Goal: Find specific page/section: Find specific page/section

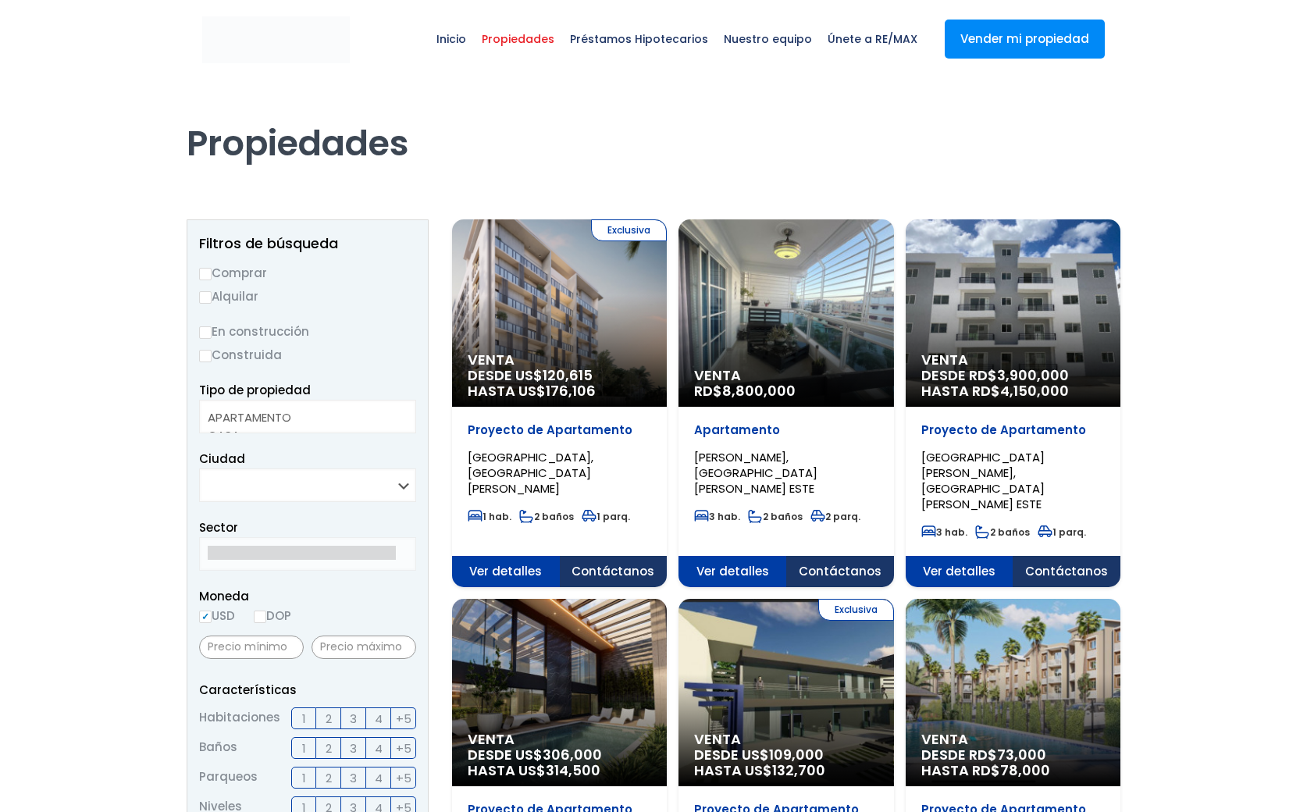
select select
click at [294, 422] on select "APARTAMENTO CASA LOCAL COMERCIAL NAVE INDUSTRIAL FINCA TERRENO NEGOCIO EDIFICIO…" at bounding box center [307, 417] width 217 height 34
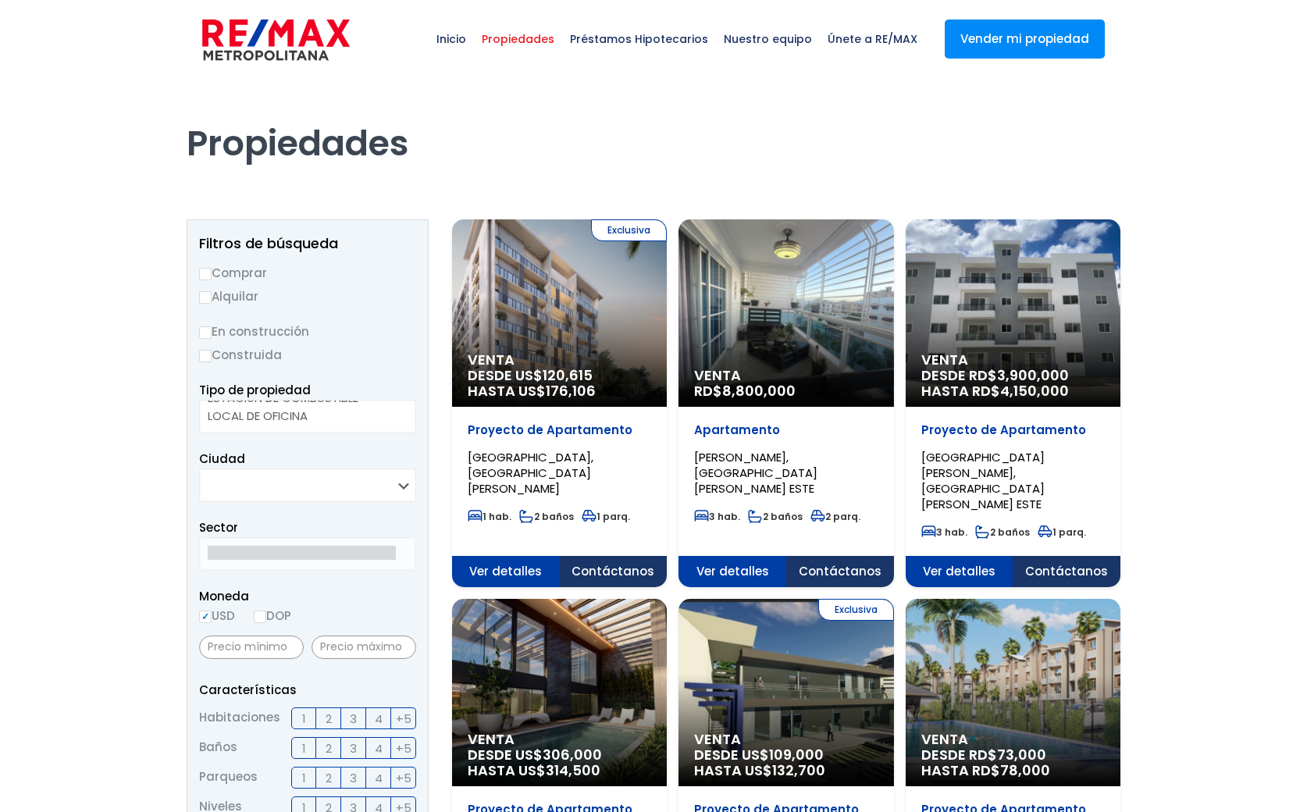
select select "office+site"
click at [294, 422] on option "LOCAL DE OFICINA" at bounding box center [302, 416] width 188 height 18
click at [272, 478] on select "SANTO DOMINGO DE GUZMÁN SANTO DOMINGO ESTE SANTO DOMINGO OESTE SANTO DOMINGO NO…" at bounding box center [307, 485] width 217 height 34
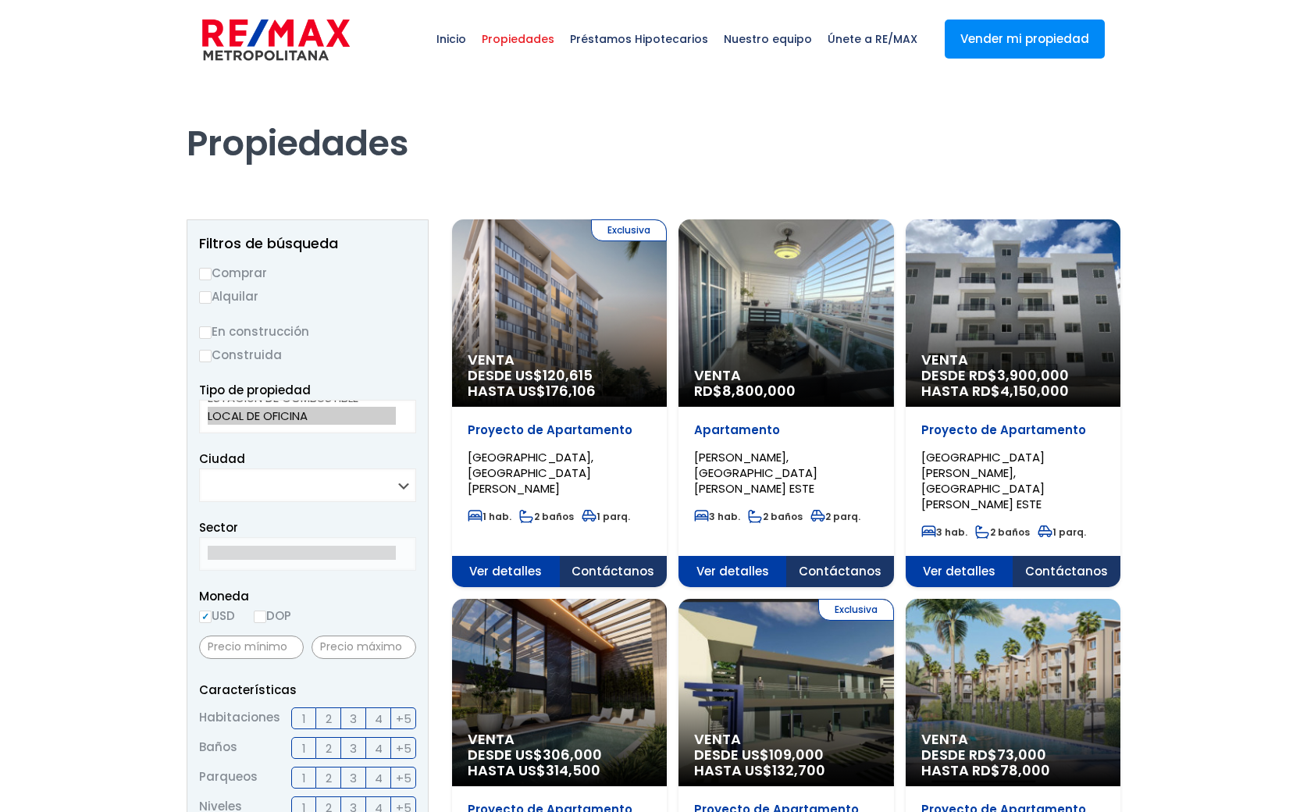
select select "12"
click at [199, 468] on select "SANTO DOMINGO DE GUZMÁN SANTO DOMINGO ESTE SANTO DOMINGO OESTE SANTO DOMINGO NO…" at bounding box center [307, 485] width 217 height 34
click at [473, 173] on div "Propiedades" at bounding box center [654, 128] width 934 height 98
select select
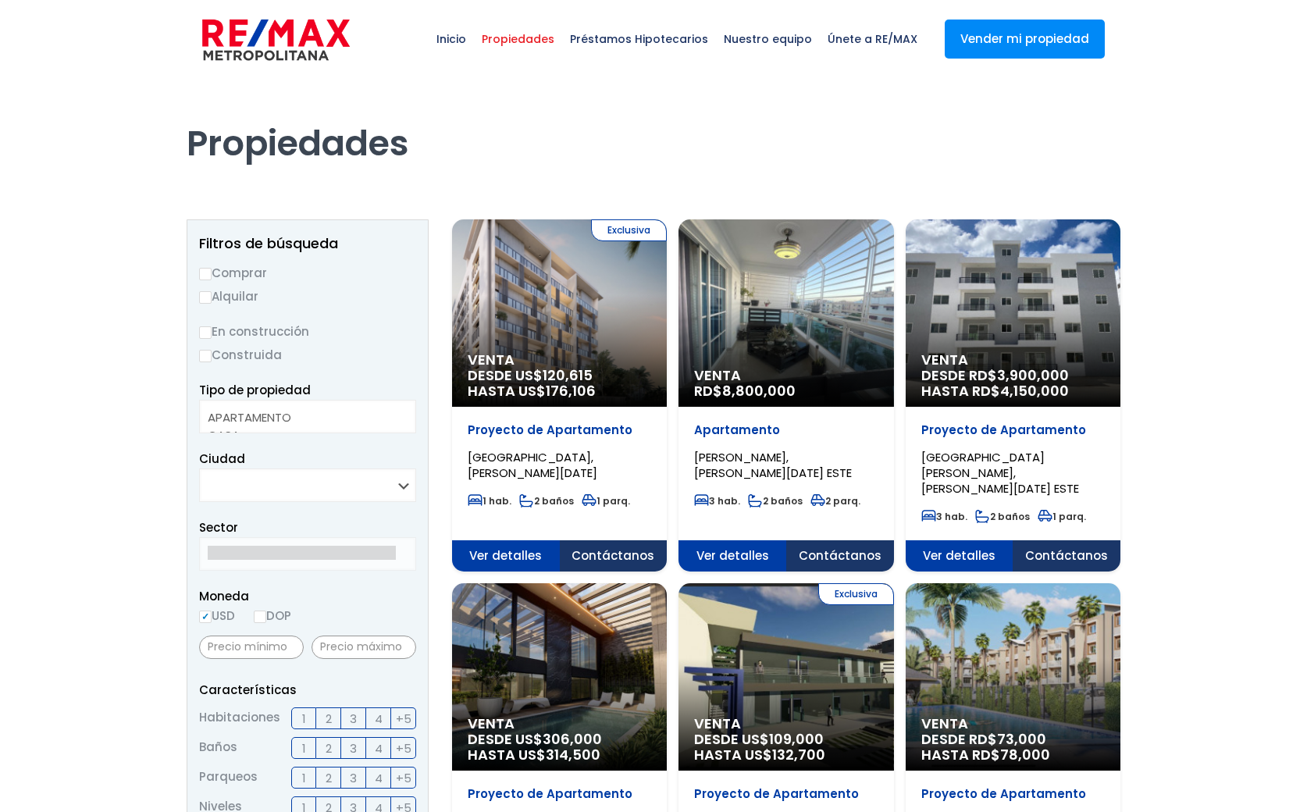
select select
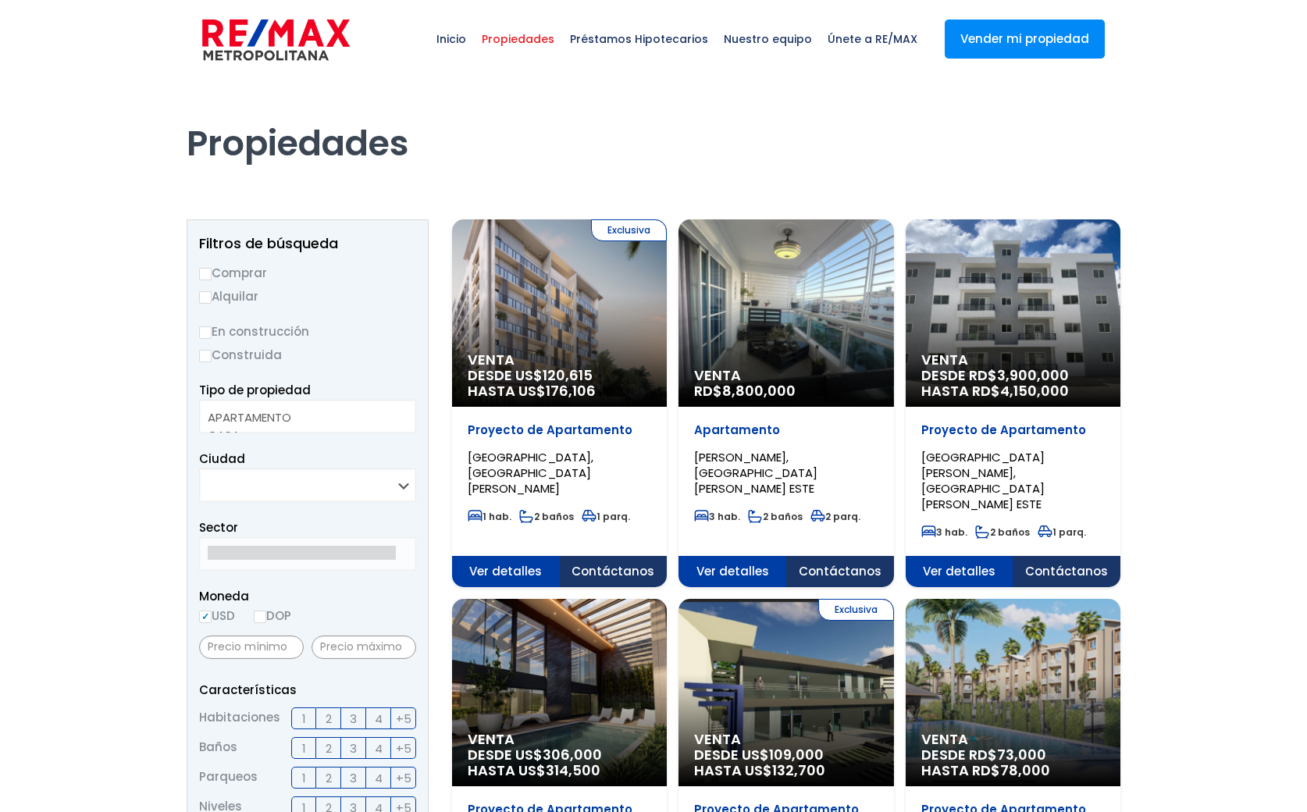
select select
click at [472, 39] on span "Inicio" at bounding box center [451, 39] width 45 height 47
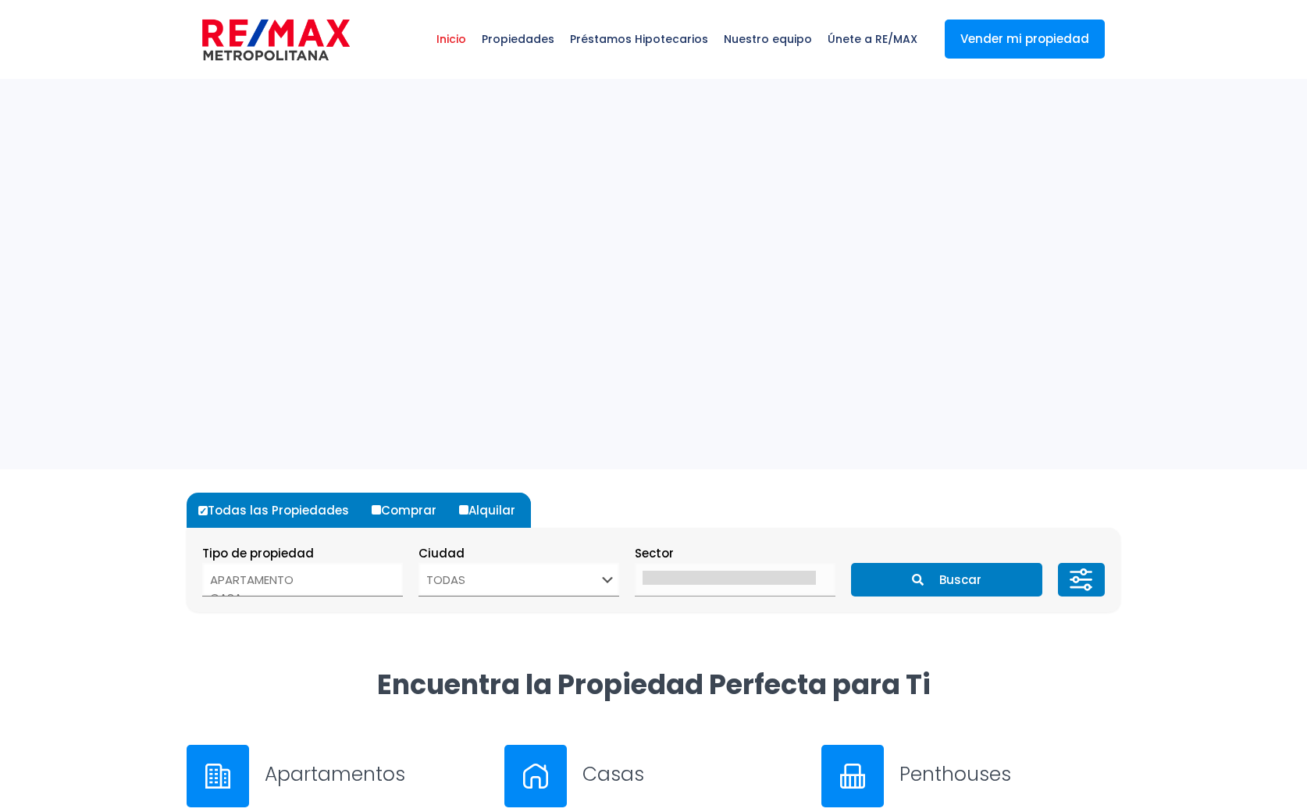
select select
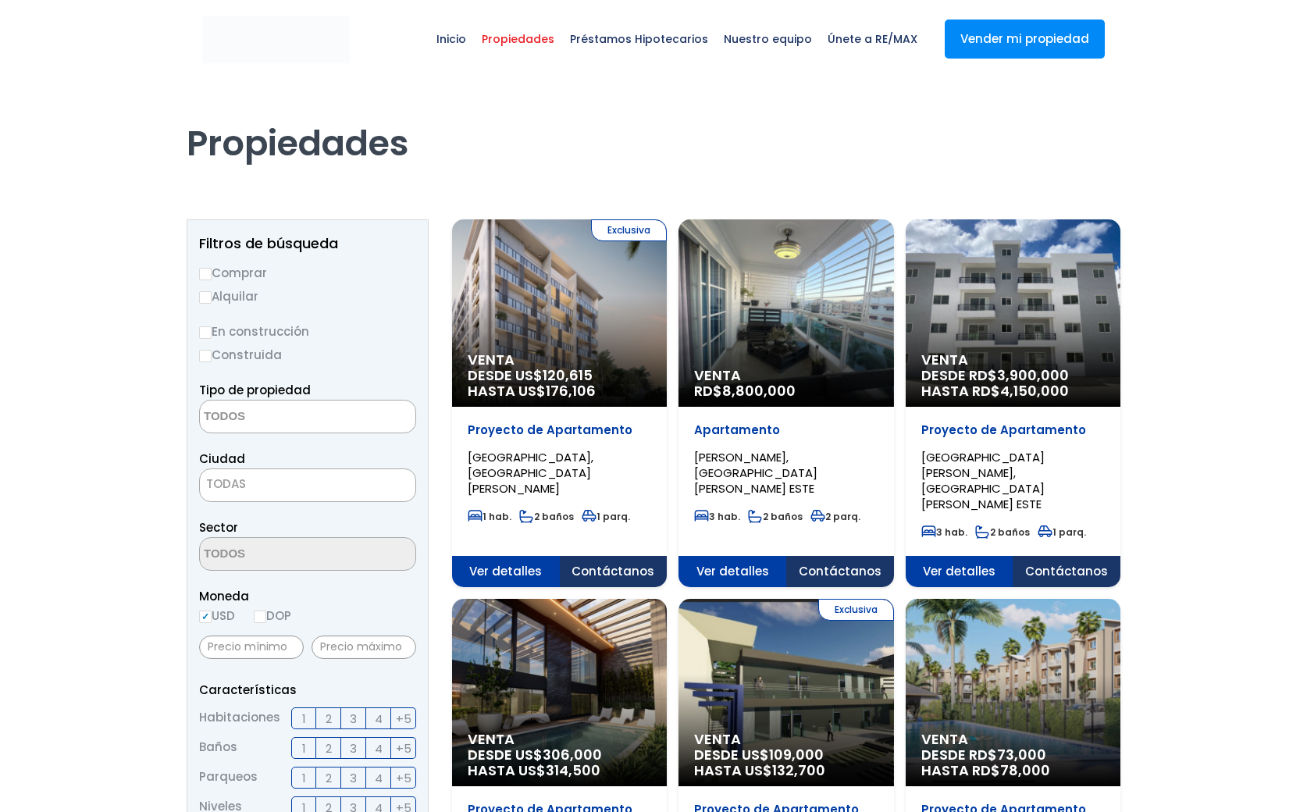
select select
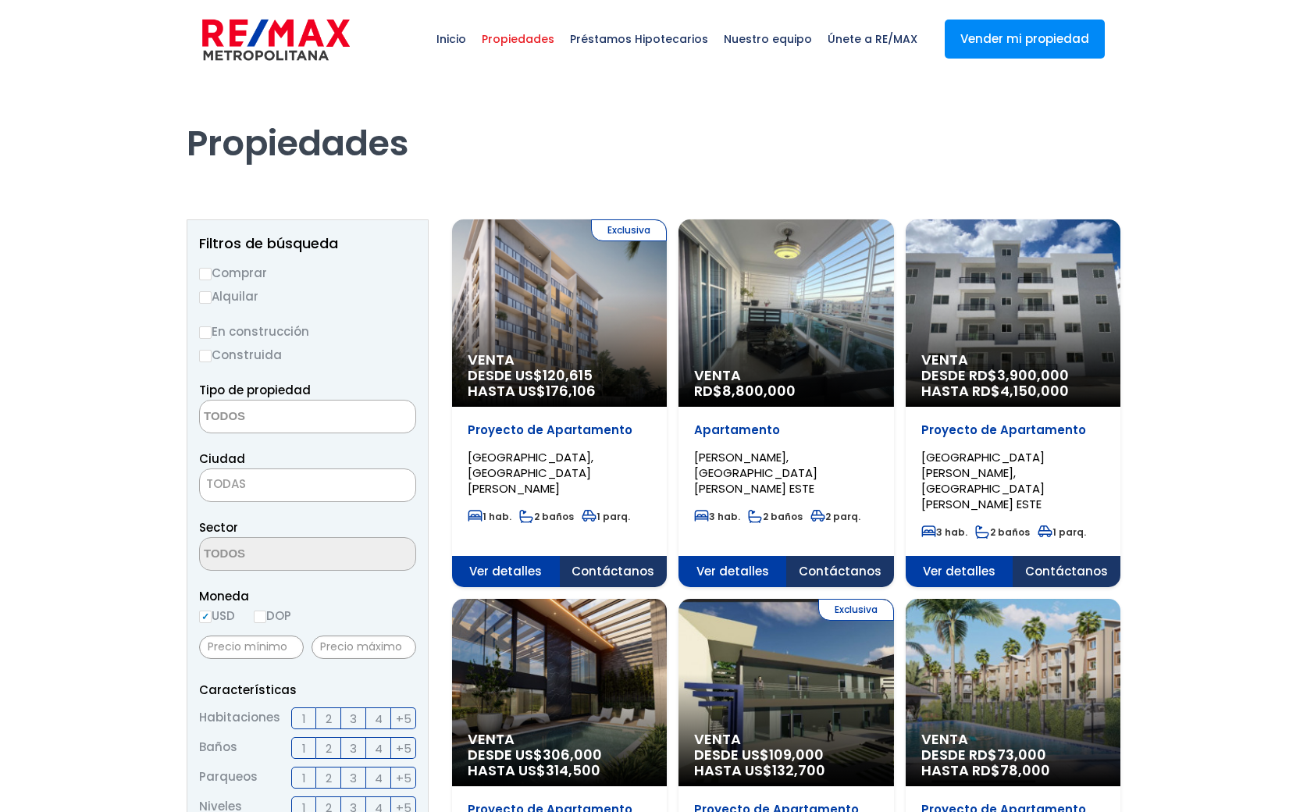
select select
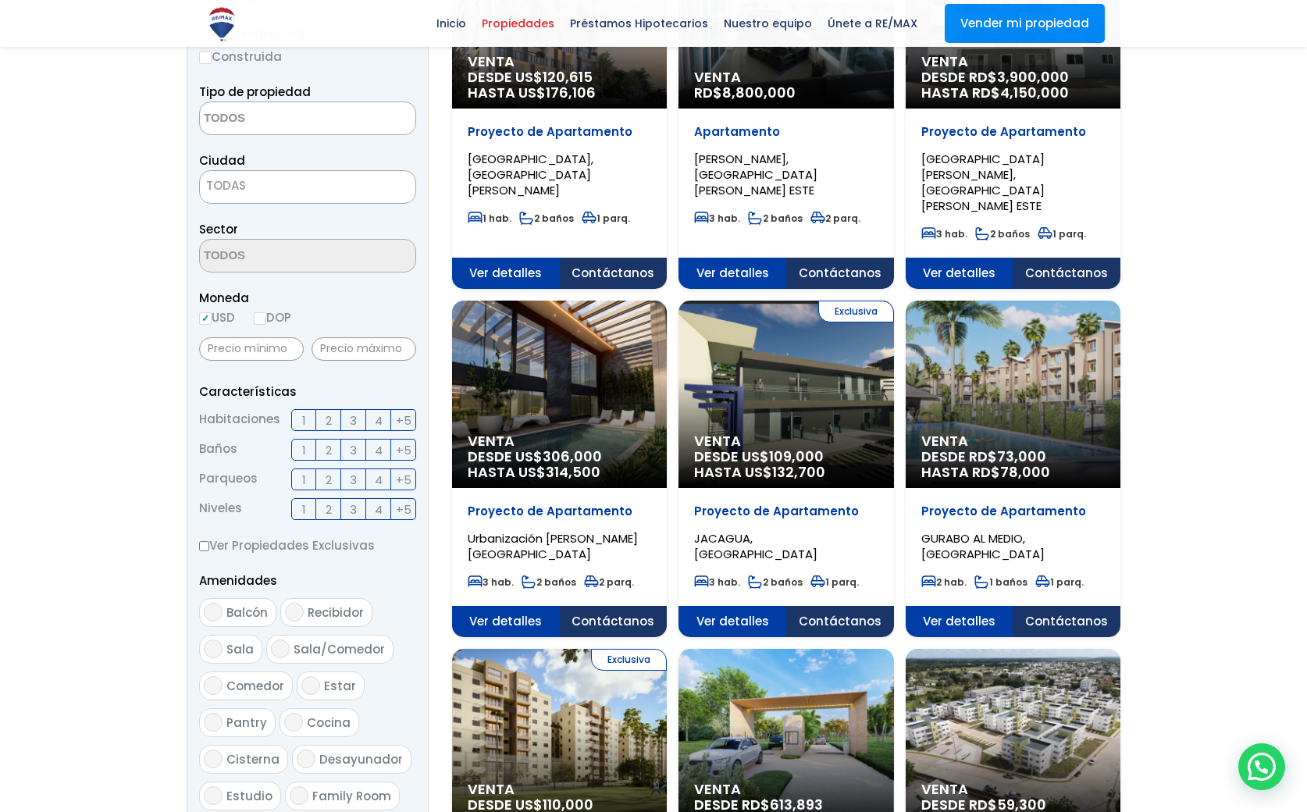
scroll to position [288, 0]
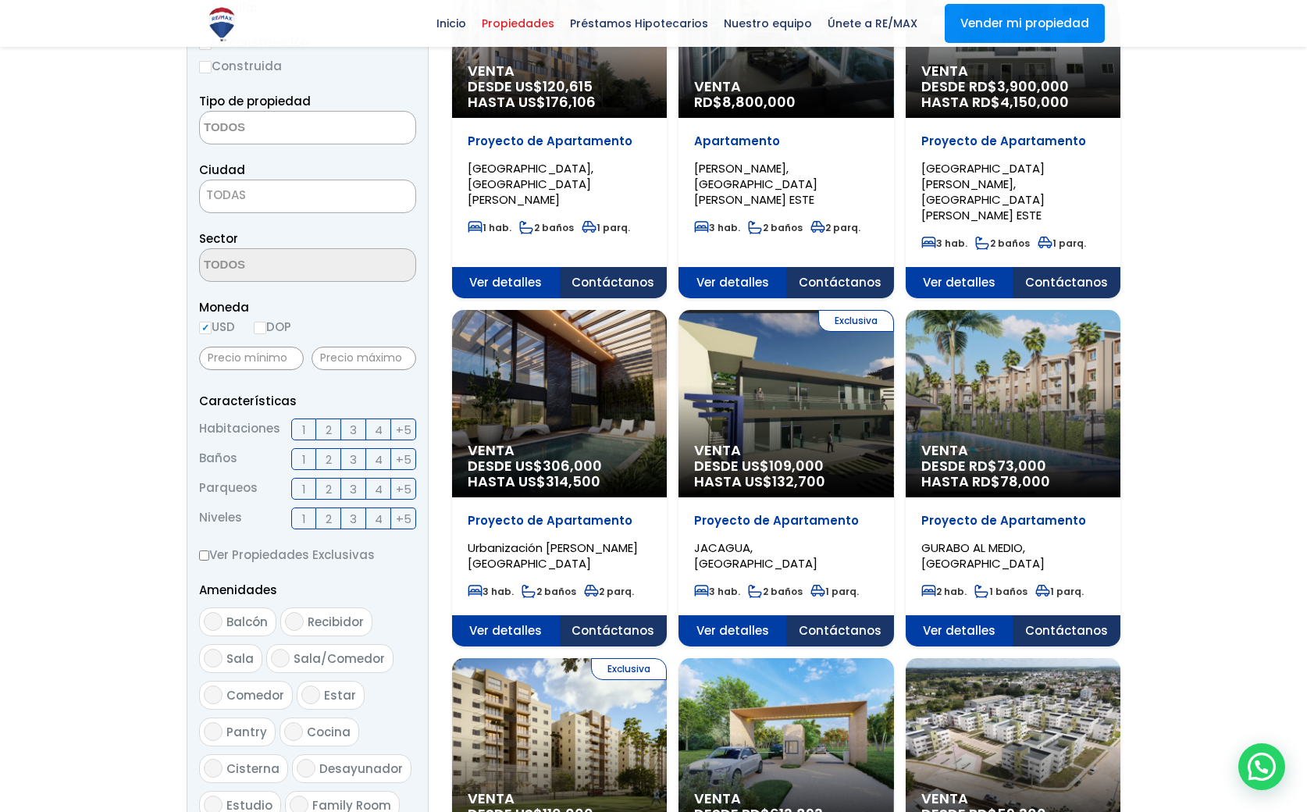
click at [241, 192] on span "TODAS" at bounding box center [226, 195] width 40 height 16
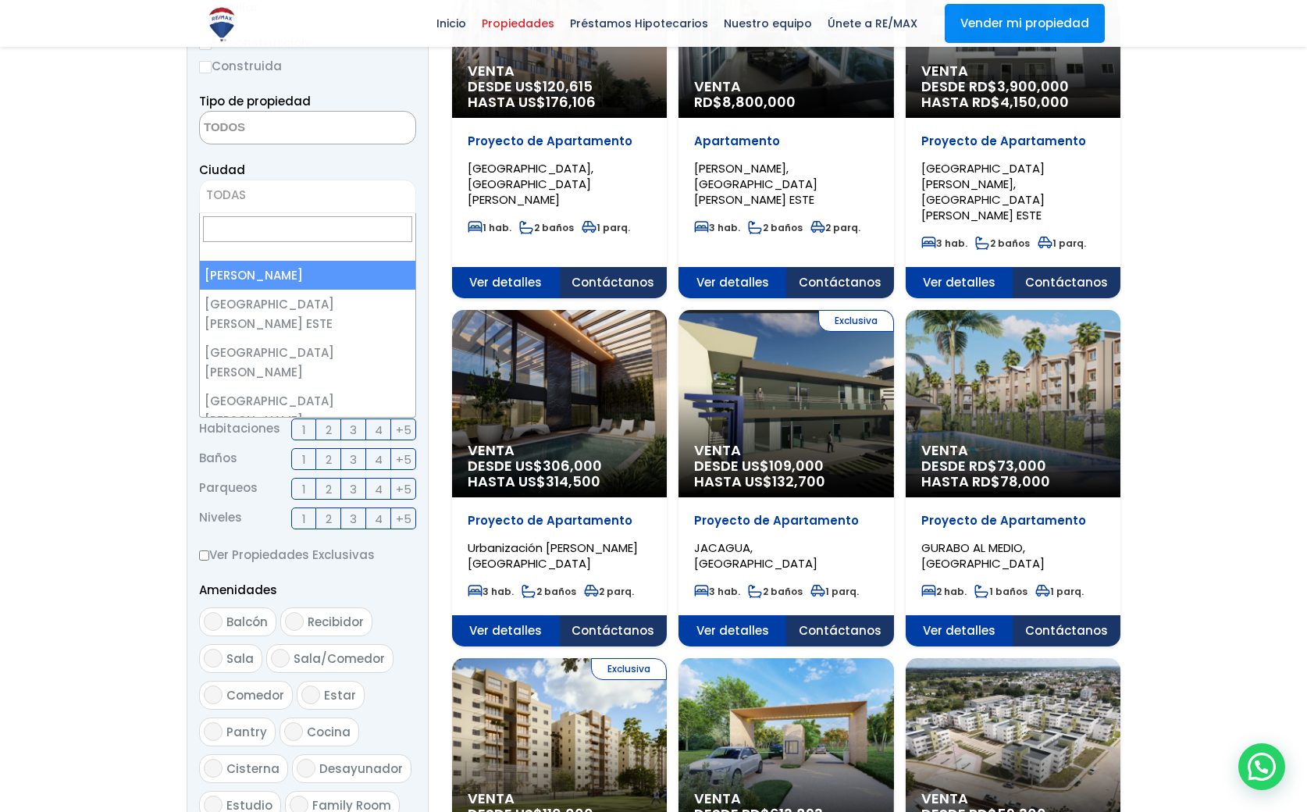
select select "1"
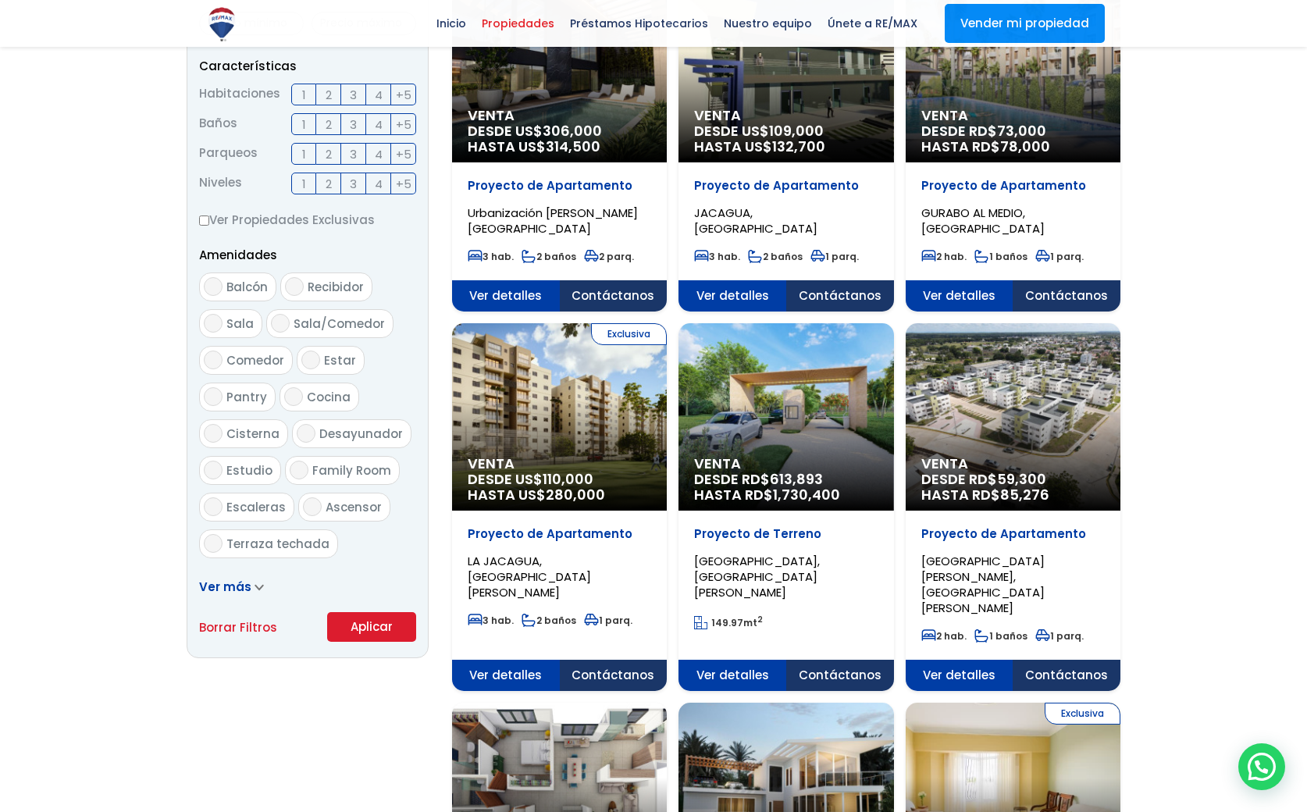
scroll to position [625, 0]
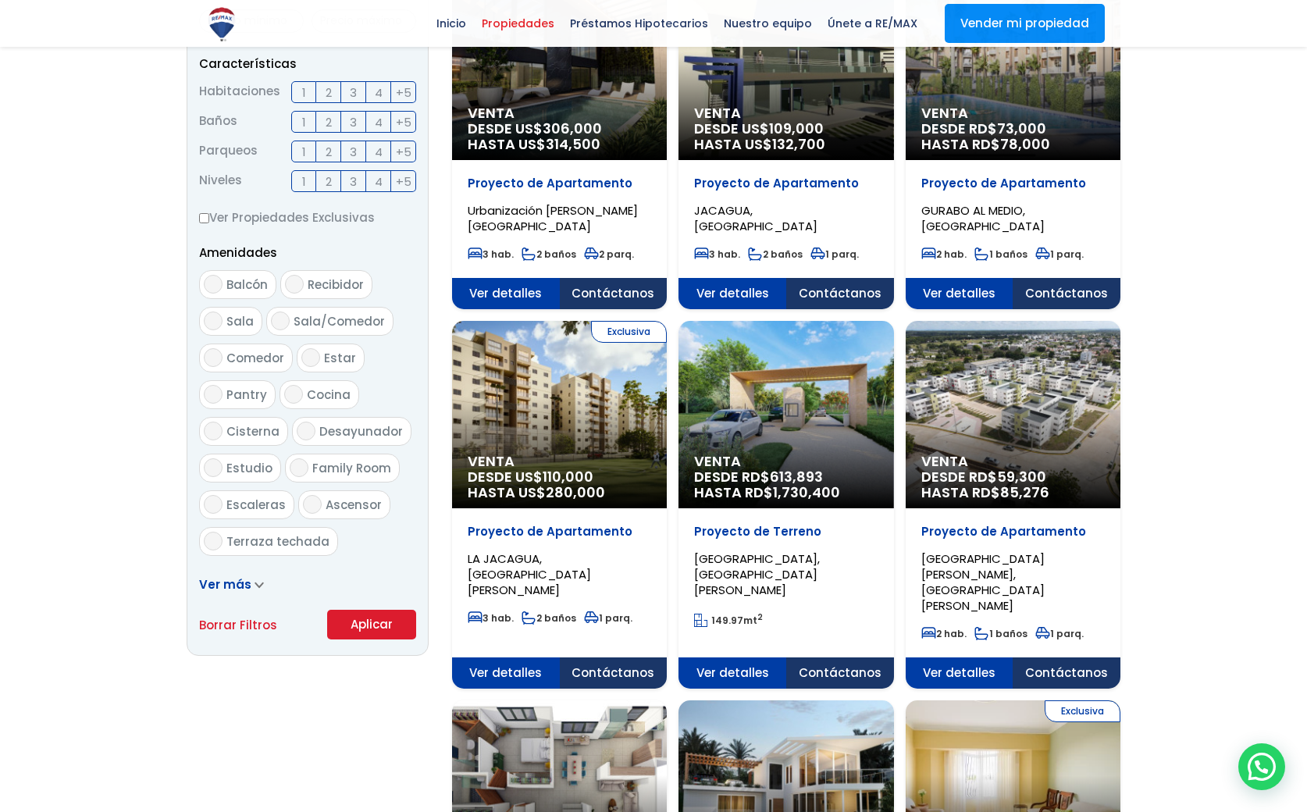
click at [355, 626] on button "Aplicar" at bounding box center [371, 625] width 89 height 30
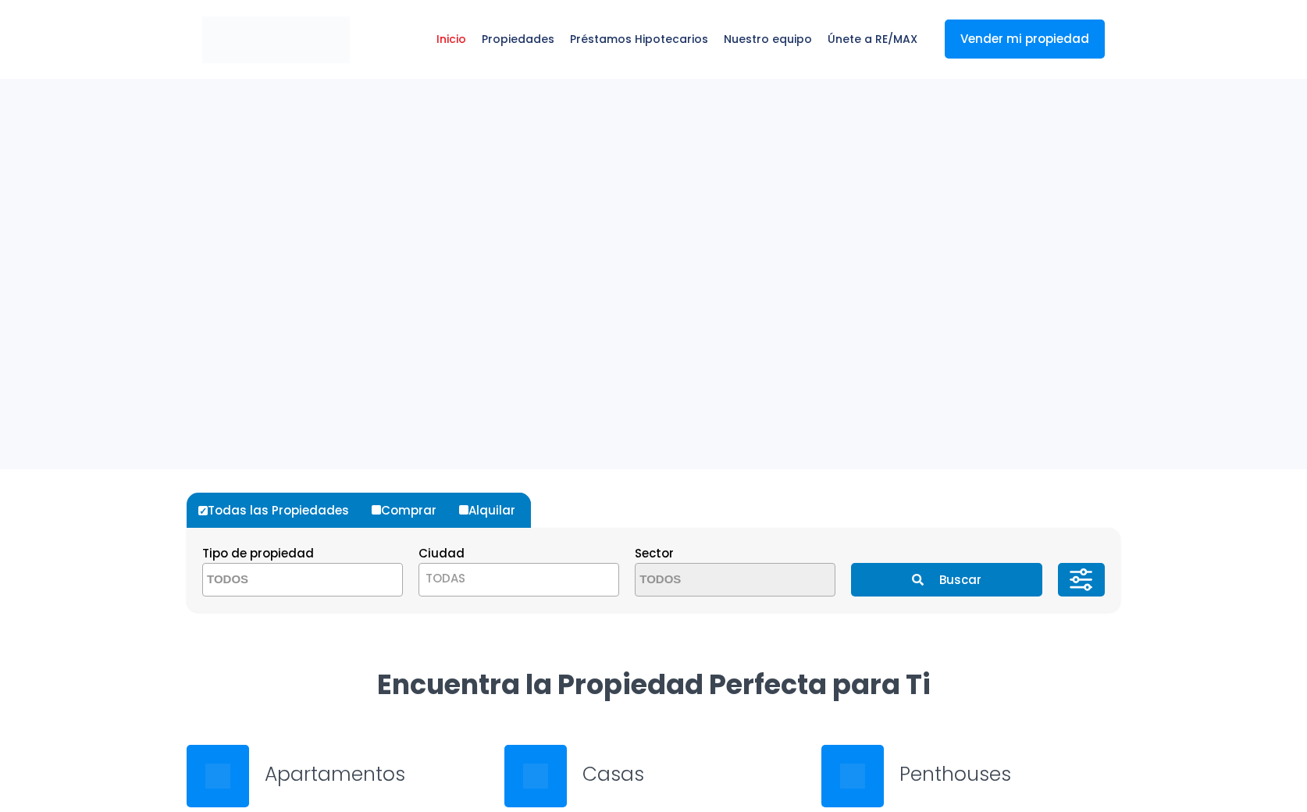
select select
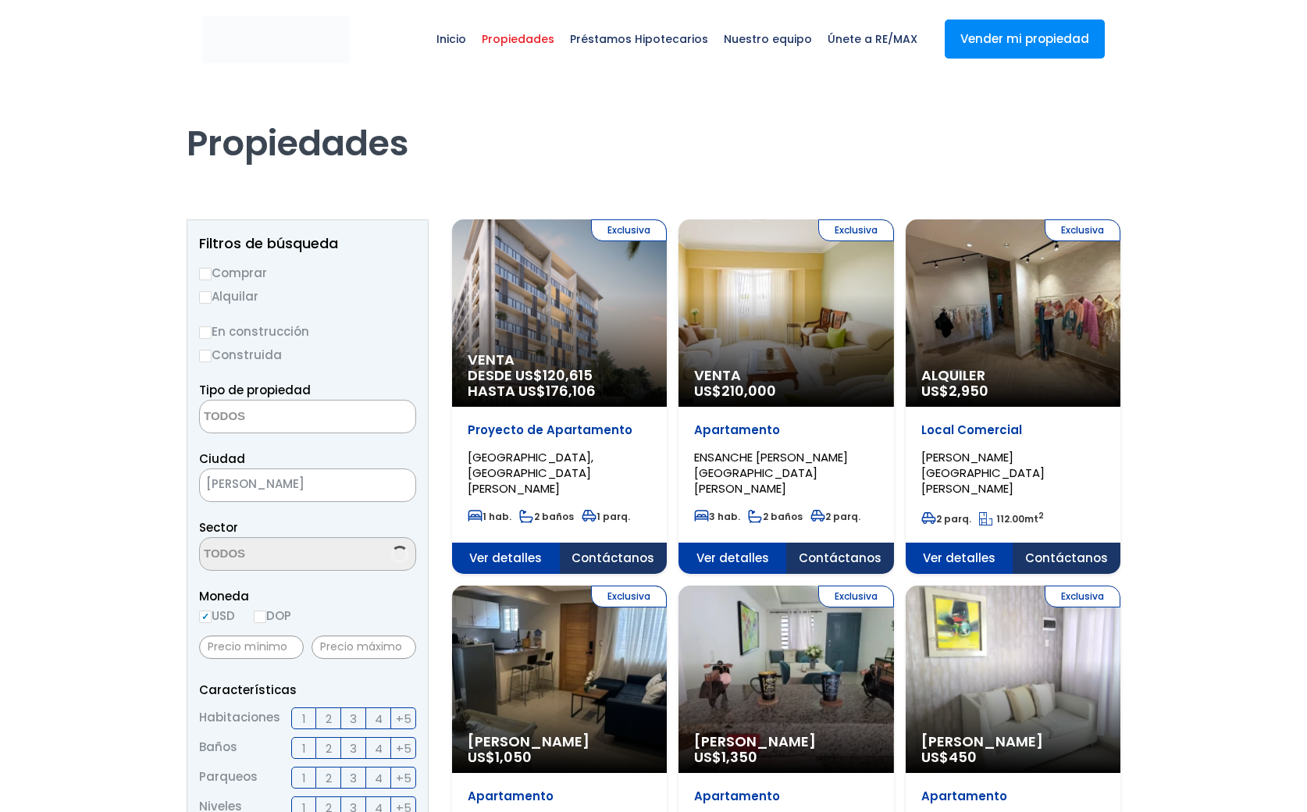
select select
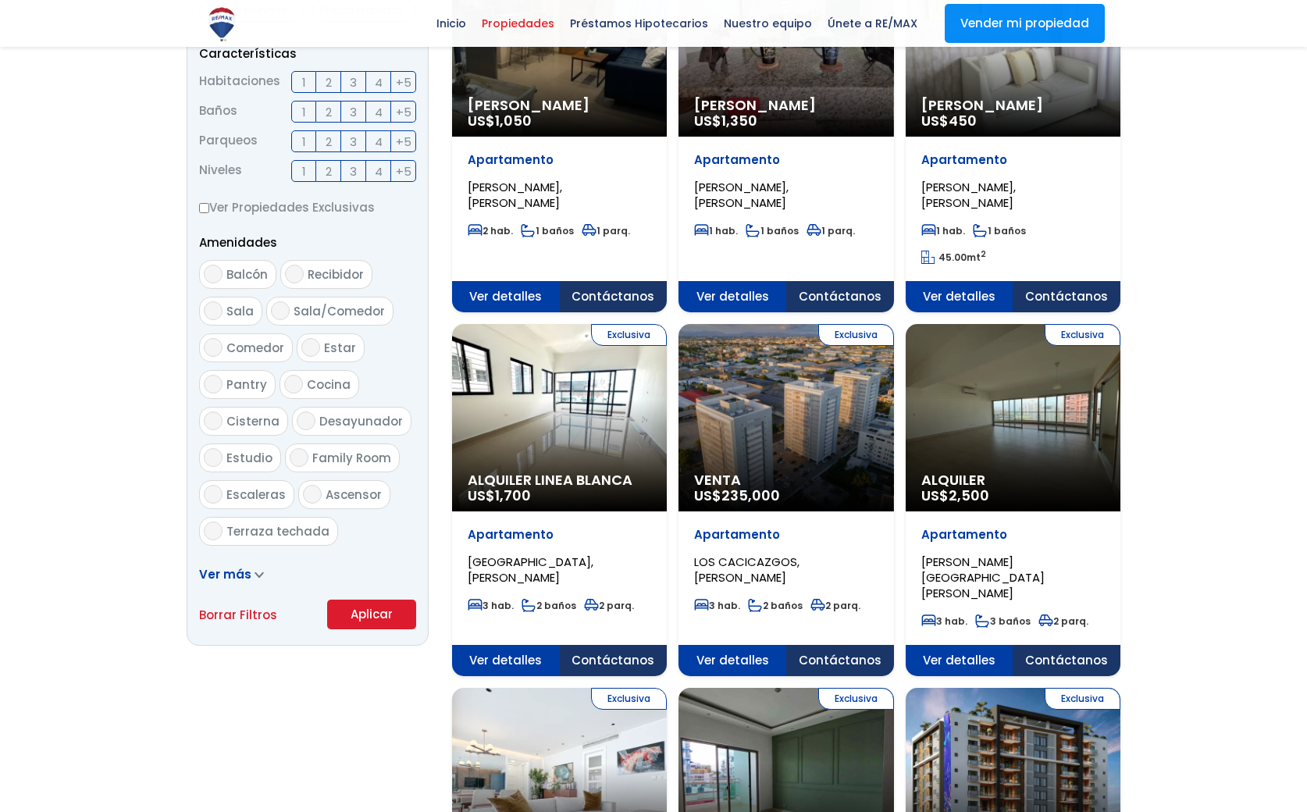
scroll to position [636, 0]
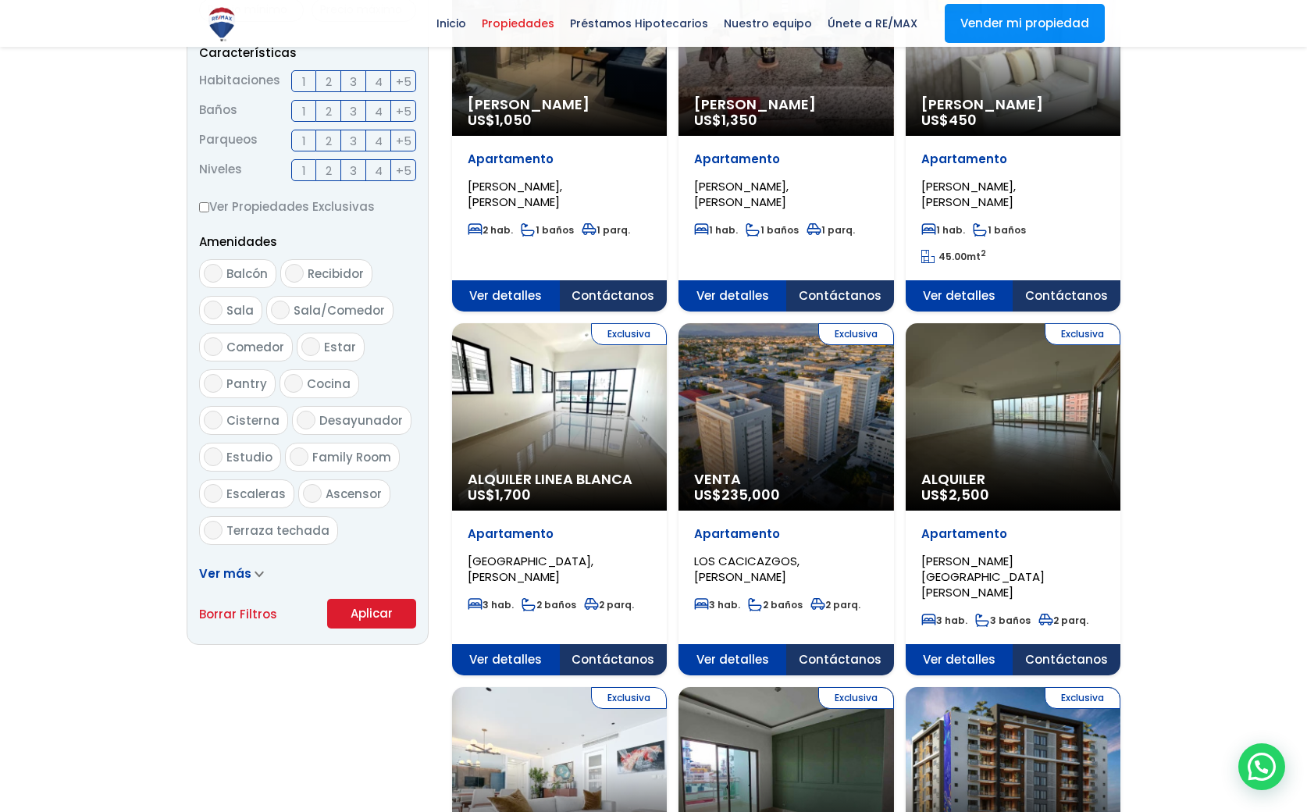
click at [373, 609] on button "Aplicar" at bounding box center [371, 614] width 89 height 30
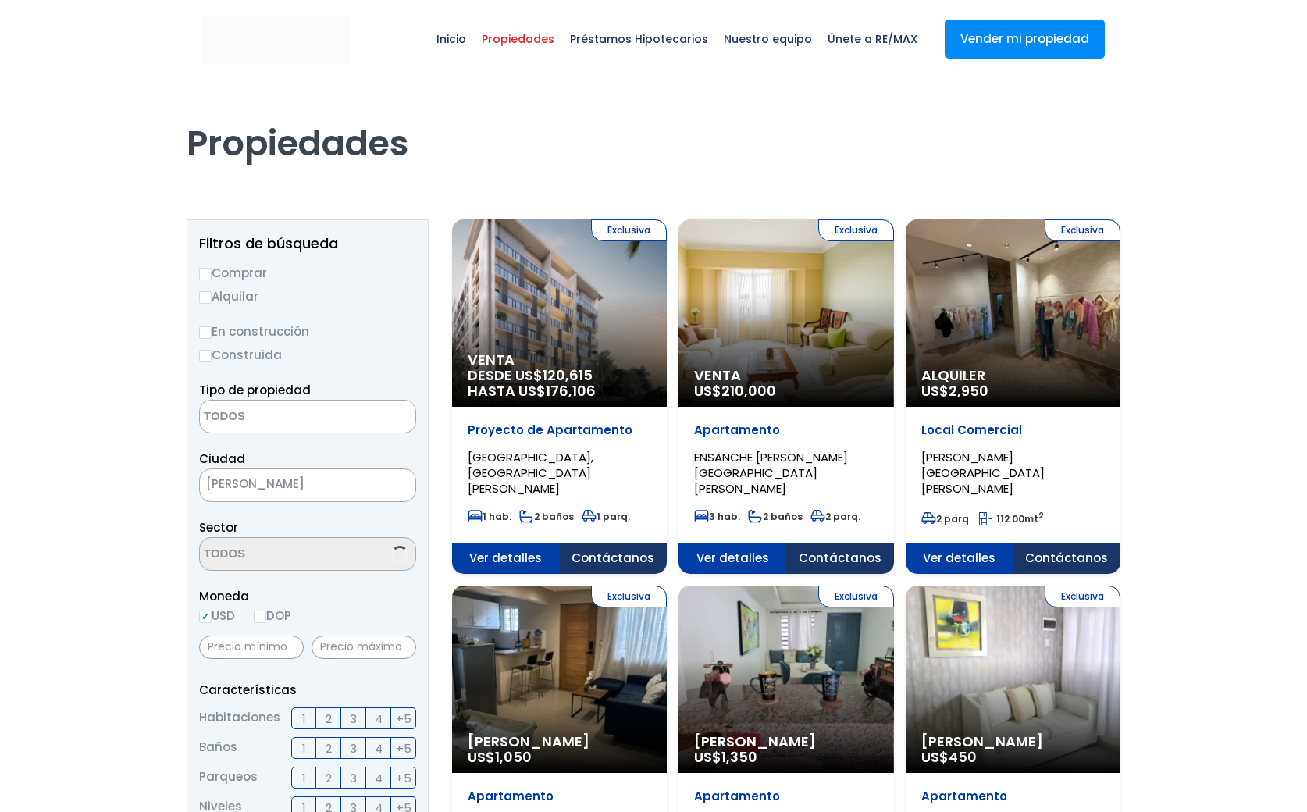
select select
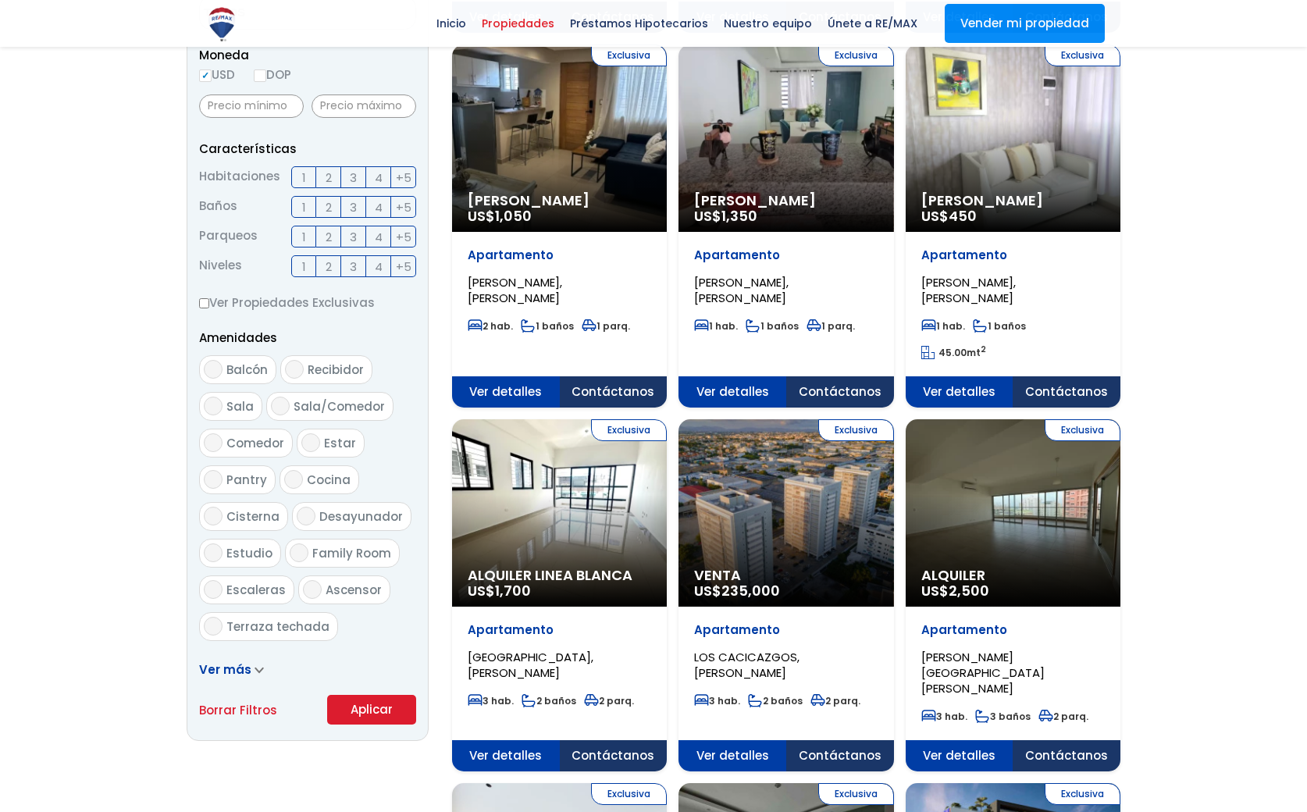
scroll to position [542, 0]
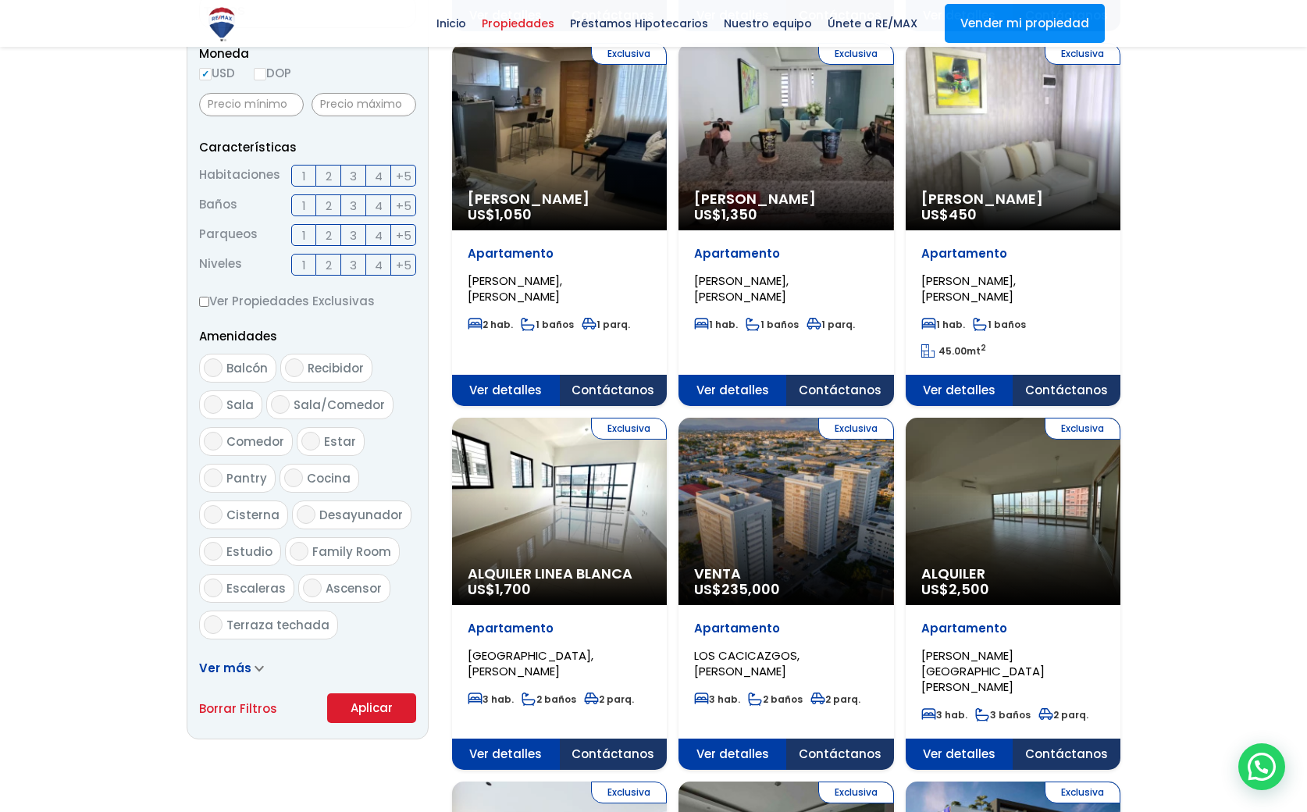
click at [383, 705] on button "Aplicar" at bounding box center [371, 708] width 89 height 30
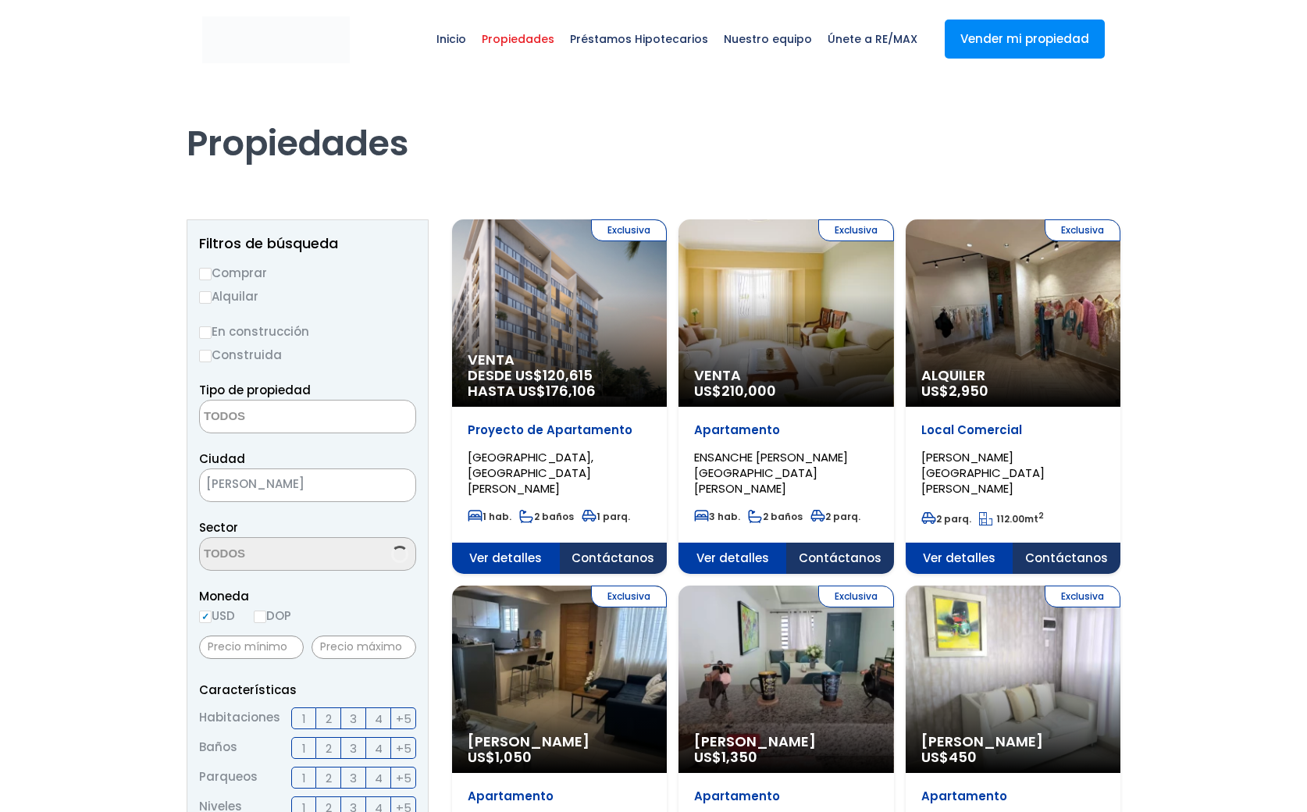
select select
